Goal: Find contact information: Find contact information

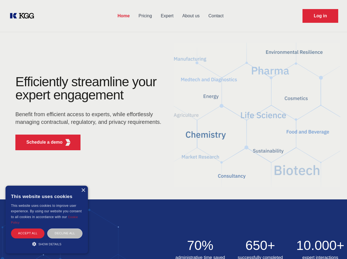
click at [174, 130] on div "Efficiently streamline your expert engagement Benefit from efficient access to …" at bounding box center [90, 114] width 167 height 79
click at [41, 142] on p "Schedule a demo" at bounding box center [44, 142] width 36 height 7
click at [83, 191] on div "×" at bounding box center [83, 191] width 4 height 4
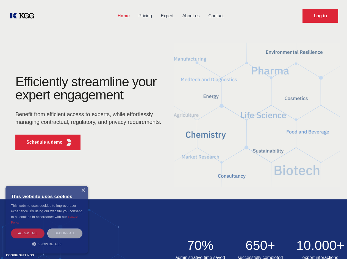
click at [28, 233] on div "Accept all" at bounding box center [28, 234] width 34 height 10
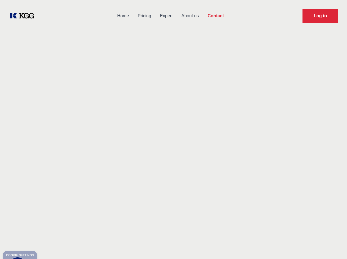
click at [65, 233] on div "Contact Information We would love to hear from you. Postal address [PERSON_NAME…" at bounding box center [76, 174] width 123 height 167
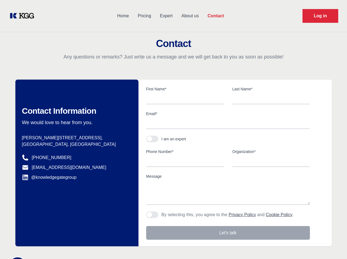
click at [47, 244] on div "Contact Information We would love to hear from you. Postal address [PERSON_NAME…" at bounding box center [76, 163] width 123 height 167
